Goal: Transaction & Acquisition: Purchase product/service

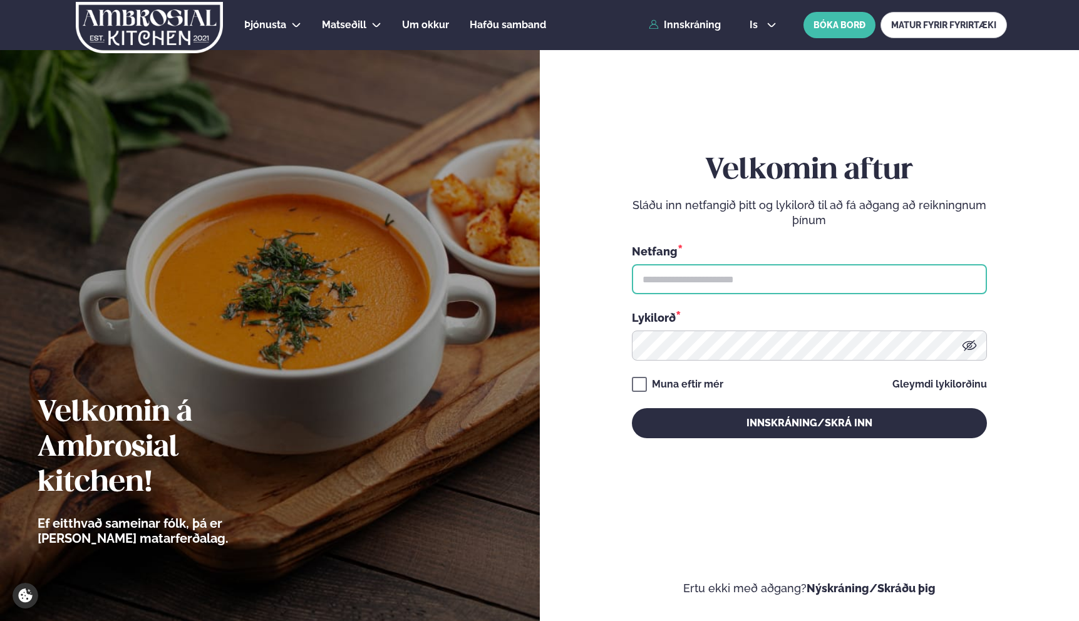
click at [664, 289] on input "text" at bounding box center [809, 279] width 355 height 30
click at [684, 282] on input "text" at bounding box center [809, 279] width 355 height 30
type input "**********"
click at [632, 408] on button "Innskráning/Skrá inn" at bounding box center [809, 423] width 355 height 30
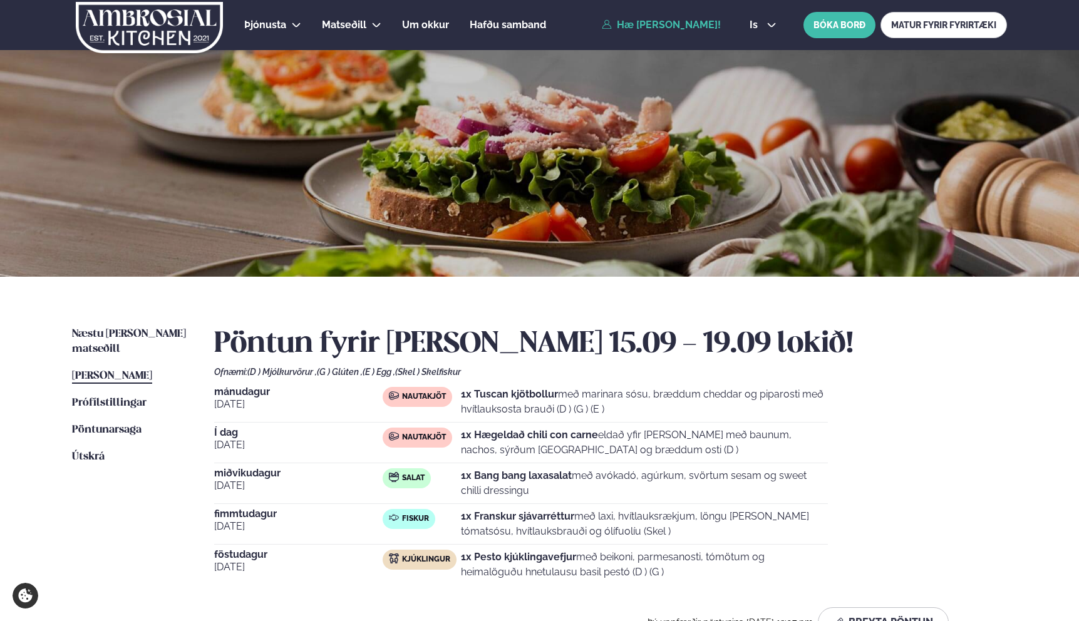
click at [539, 421] on div "[DATE] Nautakjöt 1x Tuscan kjötbollur með marinara sósu, bræddum cheddar og pip…" at bounding box center [521, 405] width 614 height 36
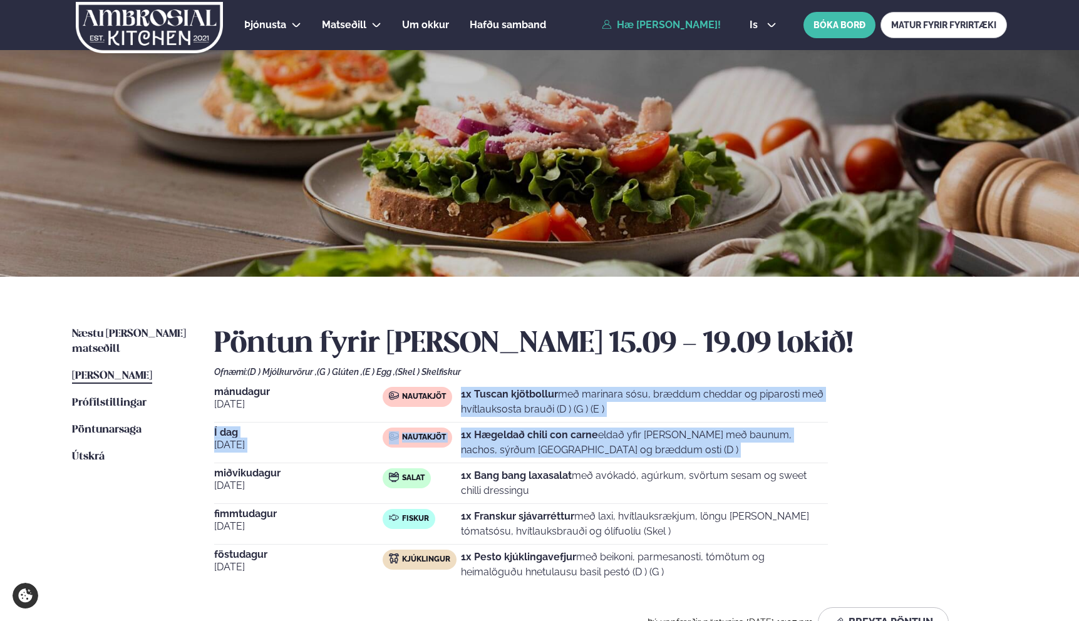
drag, startPoint x: 539, startPoint y: 421, endPoint x: 571, endPoint y: 455, distance: 47.0
click at [571, 459] on div "[DATE] Nautakjöt 1x Tuscan kjötbollur með marinara sósu, bræddum cheddar og pip…" at bounding box center [610, 486] width 793 height 198
click at [570, 453] on p "1x Hægeldað chili con carne eldað yfir [PERSON_NAME] með baunum, nachos, sýrðum…" at bounding box center [644, 443] width 367 height 30
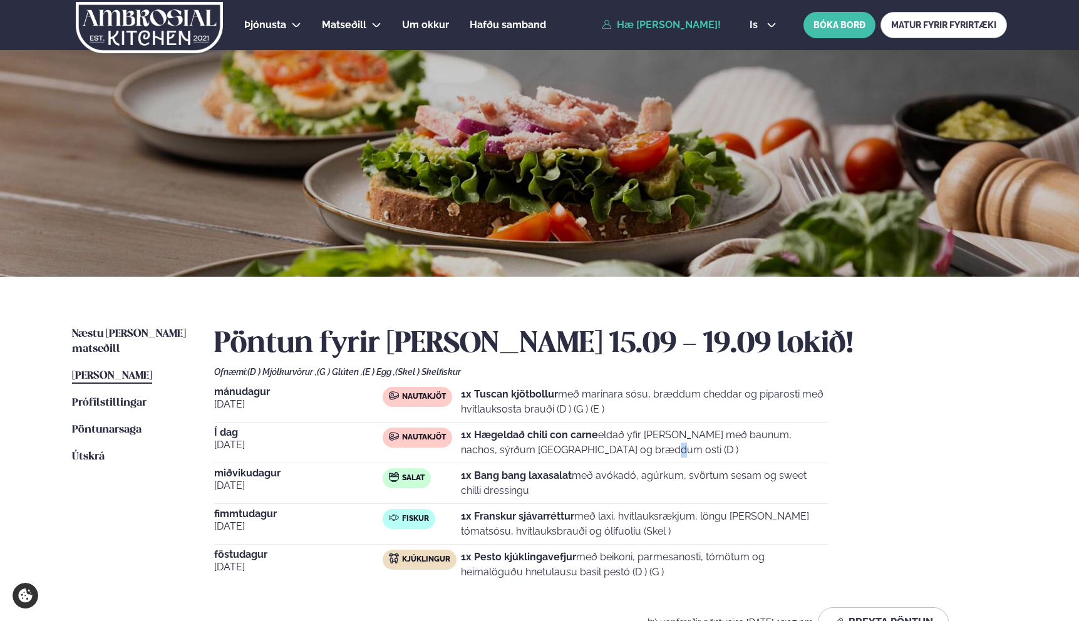
click at [570, 453] on p "1x Hægeldað chili con carne eldað yfir [PERSON_NAME] með baunum, nachos, sýrðum…" at bounding box center [644, 443] width 367 height 30
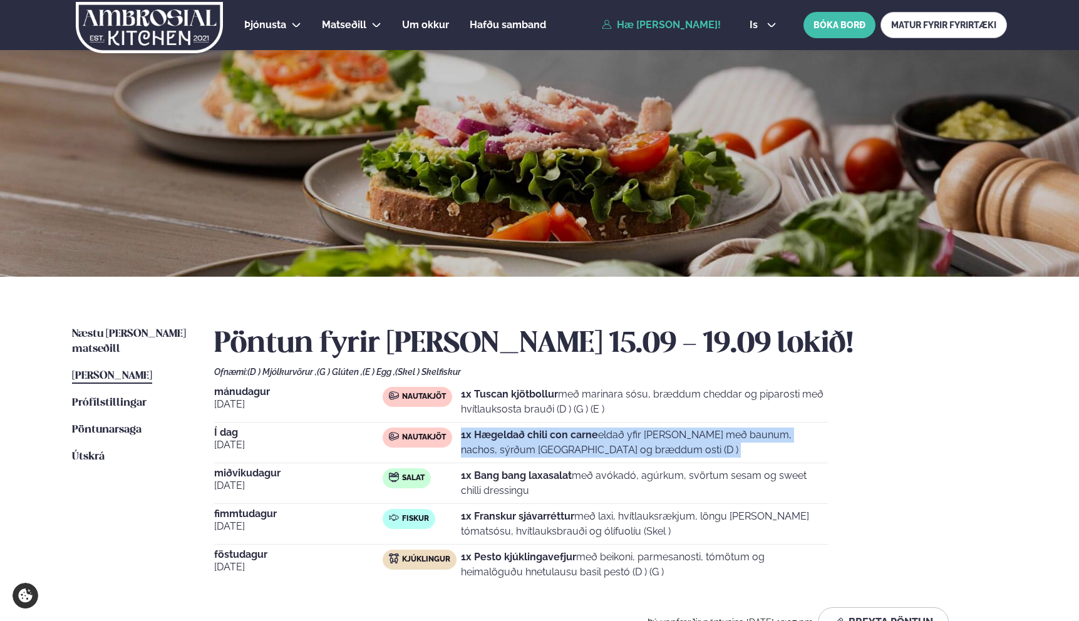
click at [568, 449] on p "1x Hægeldað chili con carne eldað yfir [PERSON_NAME] með baunum, nachos, sýrðum…" at bounding box center [644, 443] width 367 height 30
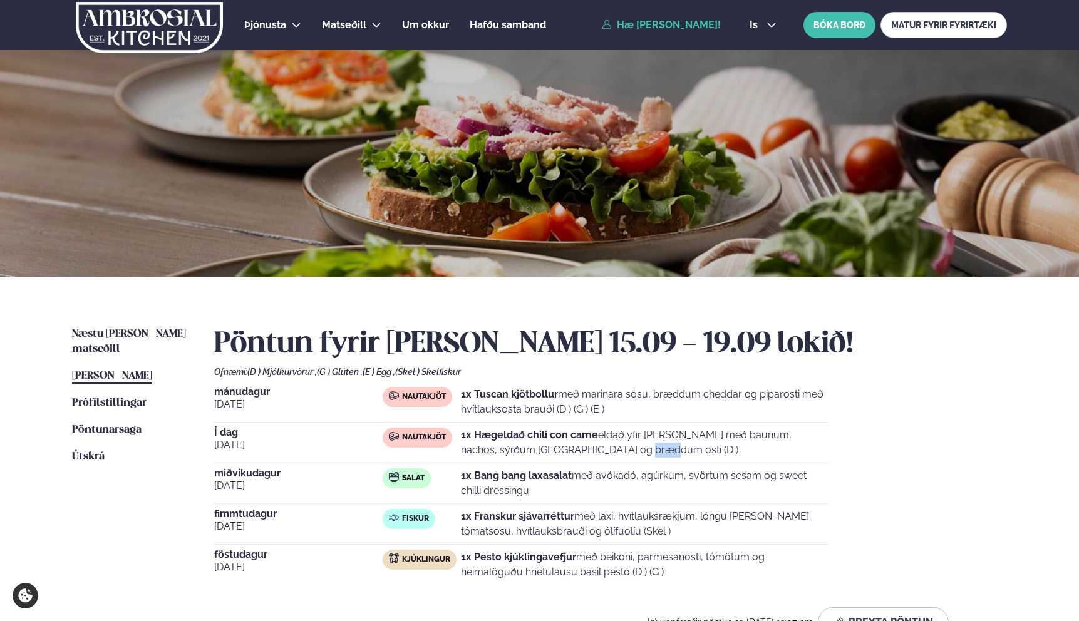
click at [568, 449] on p "1x Hægeldað chili con carne eldað yfir [PERSON_NAME] með baunum, nachos, sýrðum…" at bounding box center [644, 443] width 367 height 30
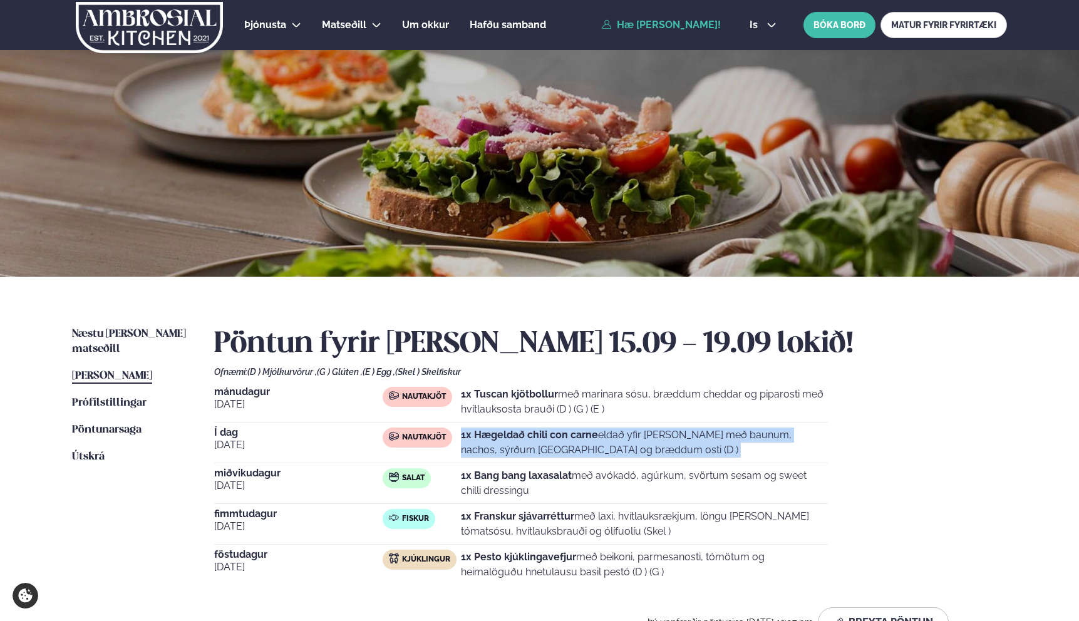
click at [568, 449] on p "1x Hægeldað chili con carne eldað yfir [PERSON_NAME] með baunum, nachos, sýrðum…" at bounding box center [644, 443] width 367 height 30
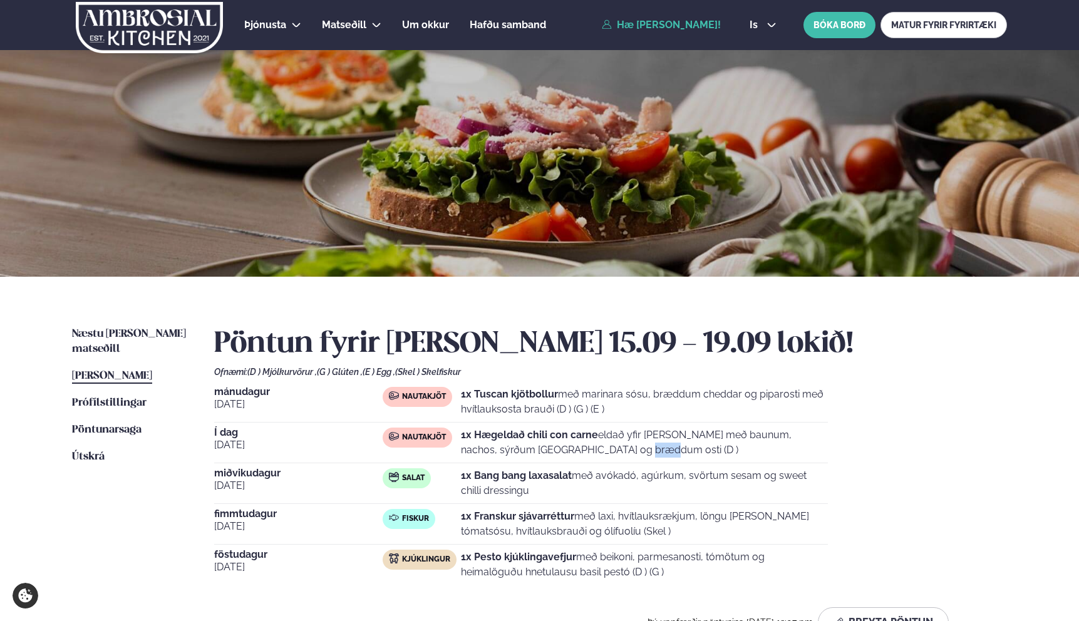
click at [568, 449] on p "1x Hægeldað chili con carne eldað yfir [PERSON_NAME] með baunum, nachos, sýrðum…" at bounding box center [644, 443] width 367 height 30
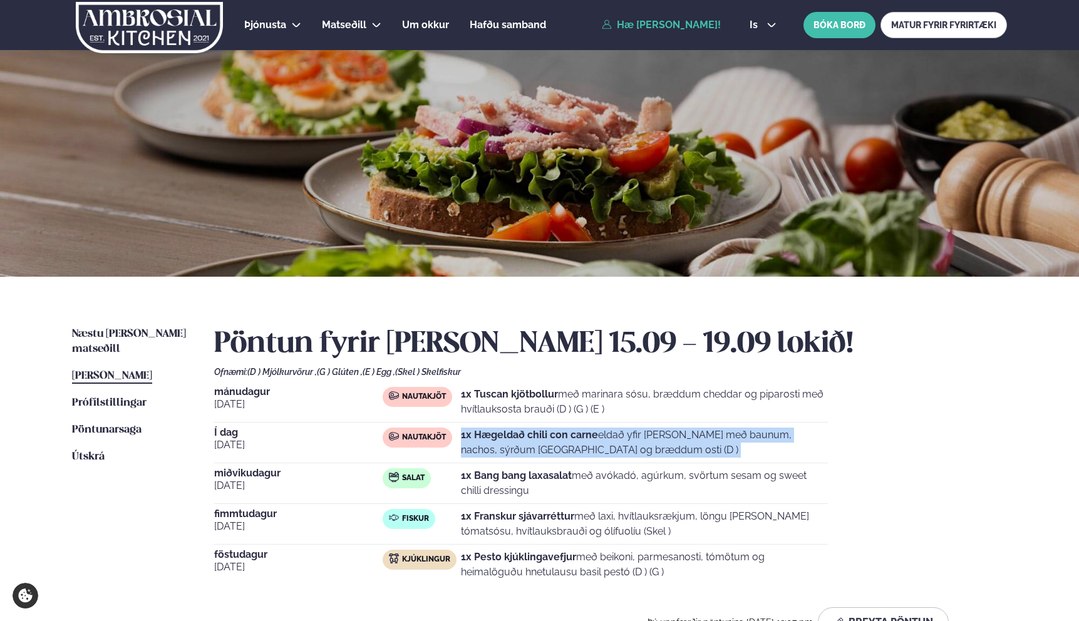
click at [568, 449] on p "1x Hægeldað chili con carne eldað yfir [PERSON_NAME] með baunum, nachos, sýrðum…" at bounding box center [644, 443] width 367 height 30
